Goal: Navigation & Orientation: Find specific page/section

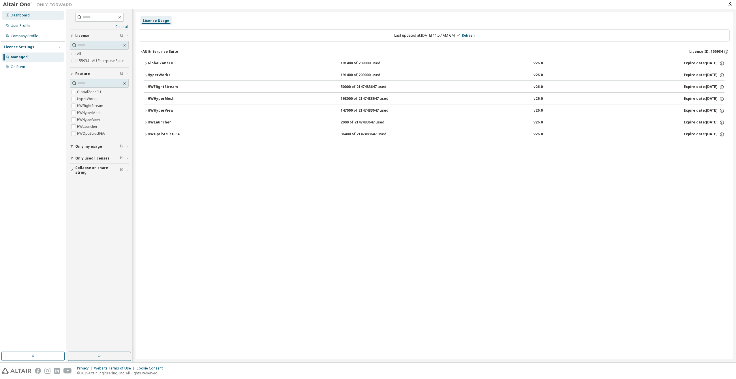
click at [27, 14] on div "Dashboard" at bounding box center [20, 15] width 19 height 5
